Goal: Task Accomplishment & Management: Complete application form

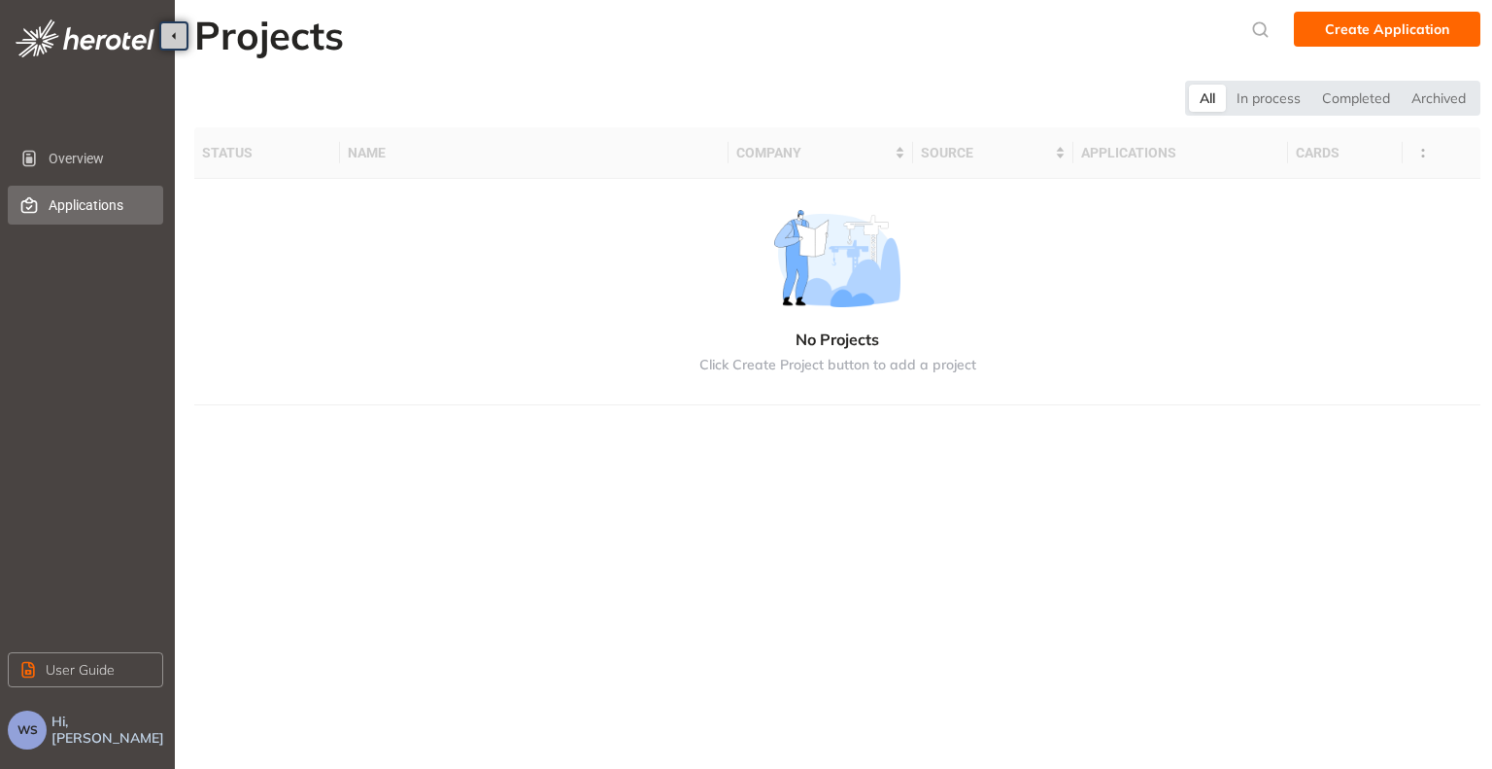
click at [86, 210] on span "Applications" at bounding box center [98, 205] width 99 height 39
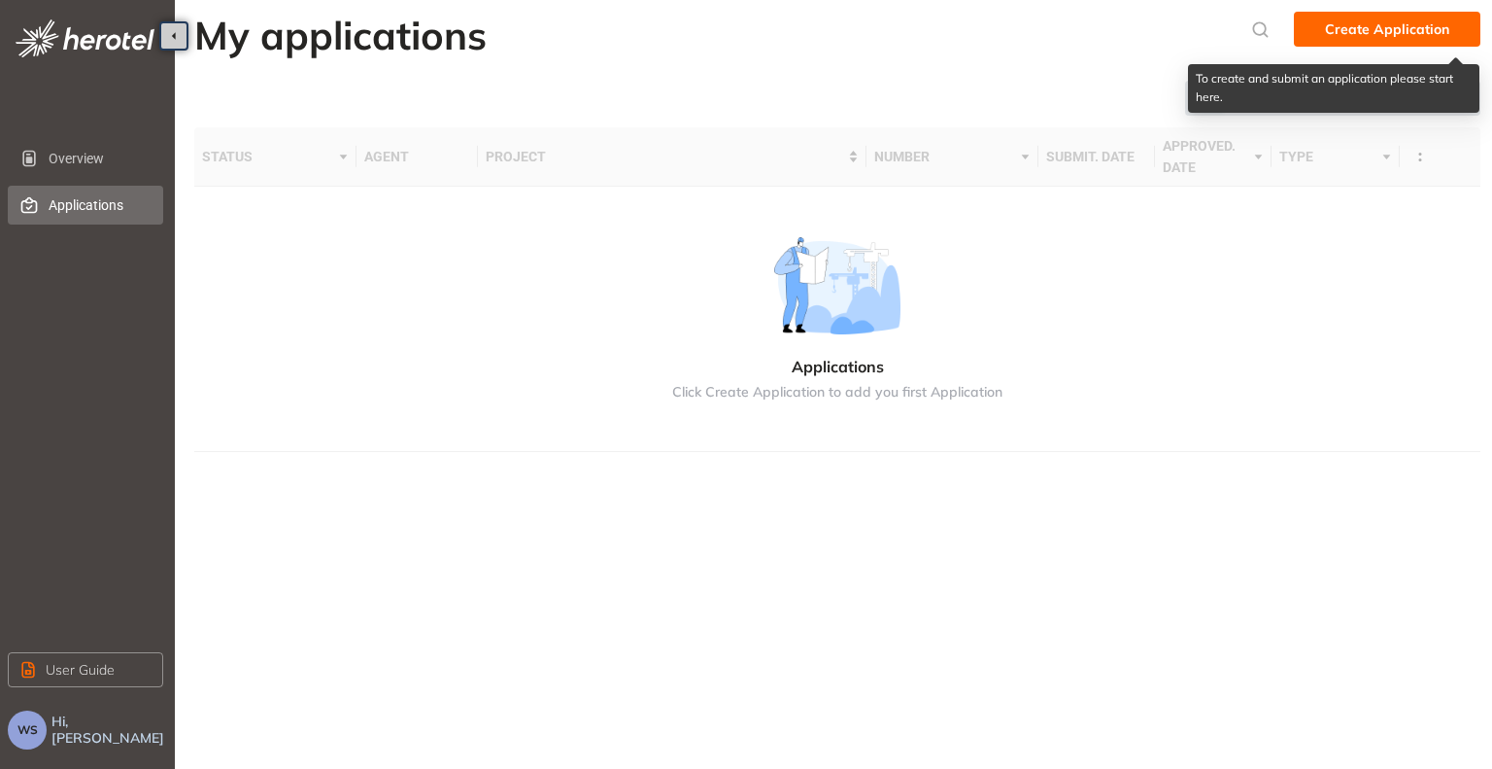
click at [1403, 22] on span "Create Application" at bounding box center [1387, 28] width 124 height 21
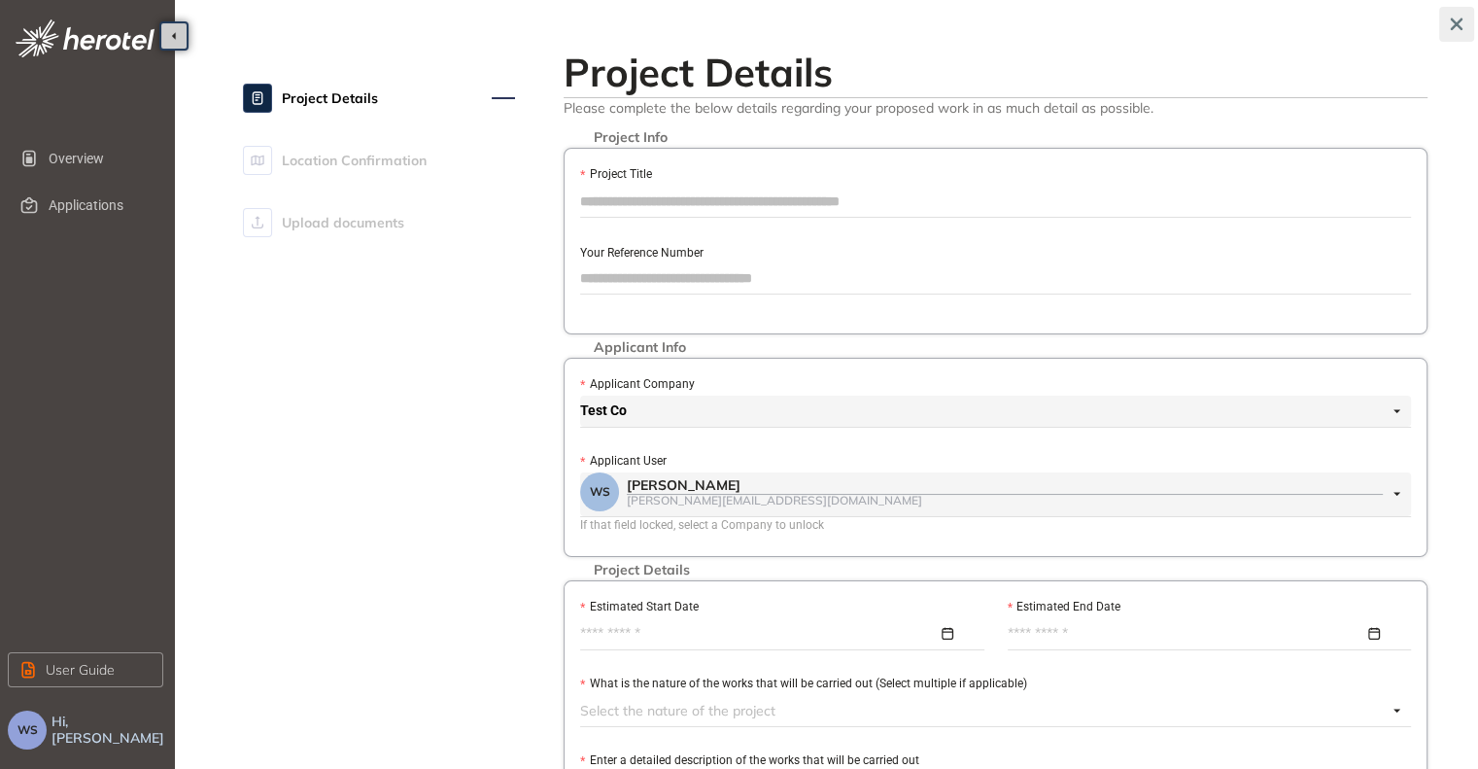
click at [1454, 24] on icon "button" at bounding box center [1456, 24] width 19 height 14
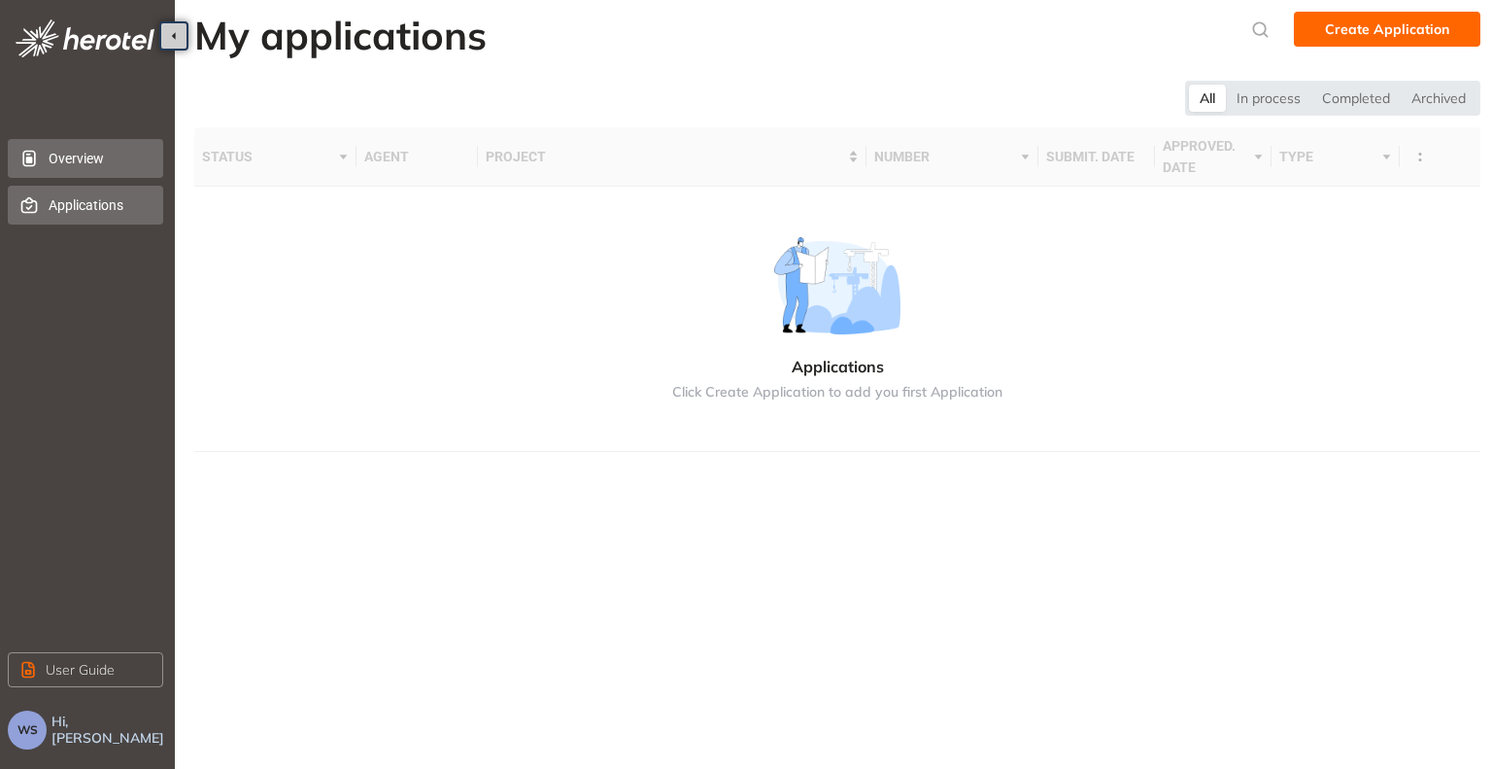
click at [86, 163] on span "Overview" at bounding box center [98, 158] width 99 height 39
